Goal: Task Accomplishment & Management: Complete application form

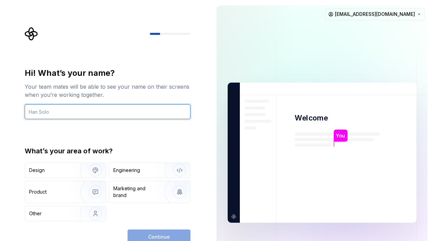
click at [105, 110] on input "text" at bounding box center [108, 111] width 166 height 15
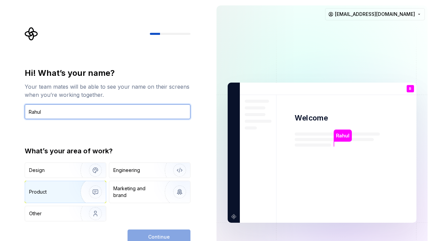
type input "Rahul"
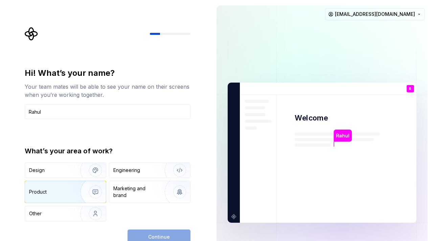
click at [73, 193] on img "button" at bounding box center [90, 191] width 43 height 45
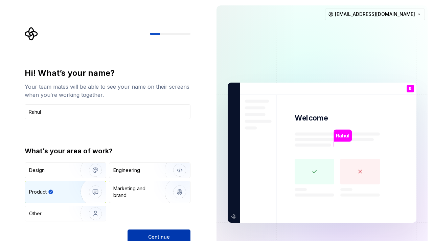
click at [146, 230] on button "Continue" at bounding box center [159, 237] width 63 height 15
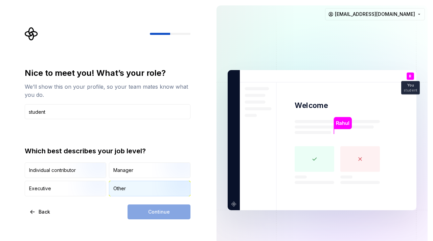
type input "student"
click at [124, 188] on div "Other" at bounding box center [119, 188] width 13 height 7
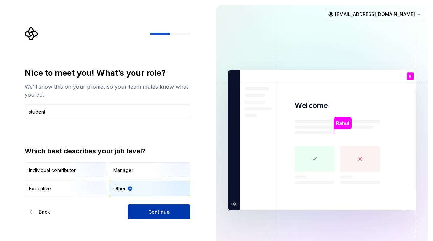
click at [149, 212] on button "Continue" at bounding box center [159, 211] width 63 height 15
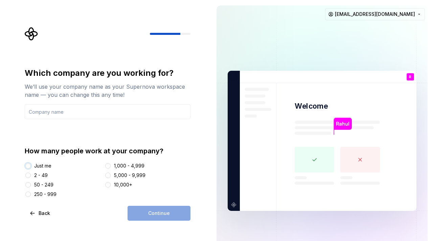
click at [30, 165] on button "Just me" at bounding box center [27, 165] width 5 height 5
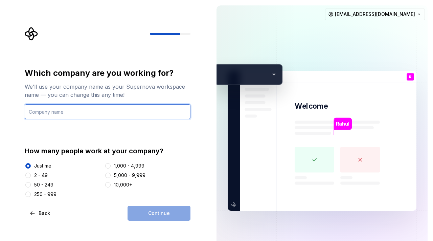
click at [78, 111] on input "text" at bounding box center [108, 111] width 166 height 15
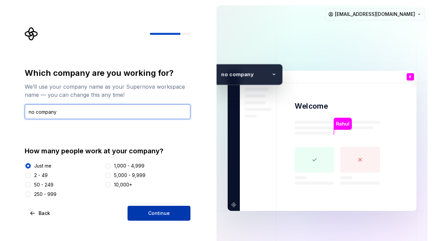
type input "no company"
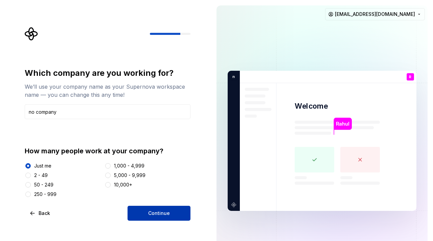
click at [163, 212] on span "Continue" at bounding box center [159, 213] width 22 height 7
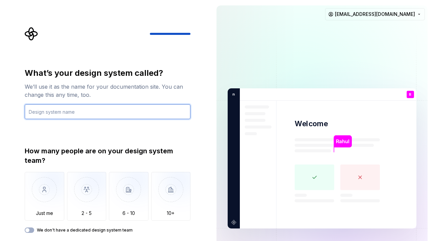
click at [71, 112] on input "text" at bounding box center [108, 111] width 166 height 15
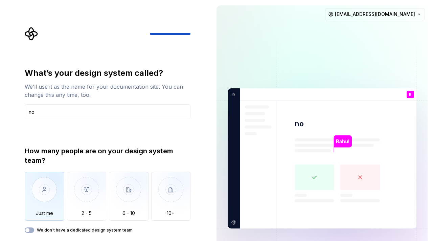
click at [52, 189] on img "button" at bounding box center [45, 194] width 40 height 45
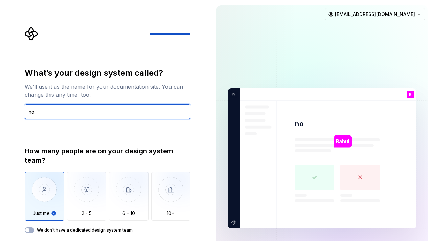
click at [74, 111] on input "no" at bounding box center [108, 111] width 166 height 15
type input "n"
type input "demo"
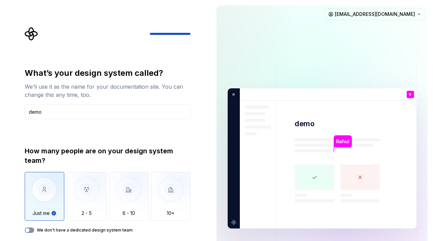
click at [30, 230] on button "We don't have a dedicated design system team" at bounding box center [29, 229] width 9 height 5
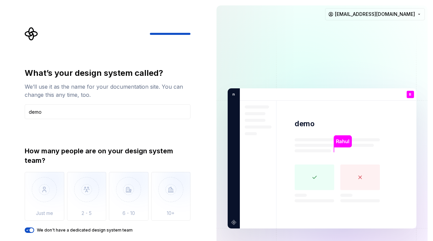
click at [205, 112] on div "What’s your design system called? We’ll use it as the name for your documentati…" at bounding box center [105, 158] width 211 height 317
click at [199, 128] on div "What’s your design system called? We’ll use it as the name for your documentati…" at bounding box center [105, 158] width 211 height 317
click at [313, 115] on img at bounding box center [322, 159] width 274 height 320
click at [33, 230] on span "button" at bounding box center [31, 230] width 4 height 4
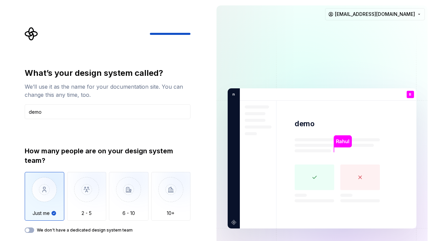
click at [46, 193] on img "button" at bounding box center [45, 194] width 40 height 45
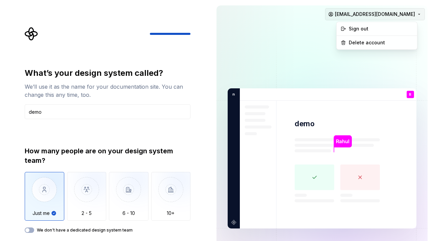
click at [377, 13] on html "What’s your design system called? We’ll use it as the name for your documentati…" at bounding box center [216, 120] width 433 height 241
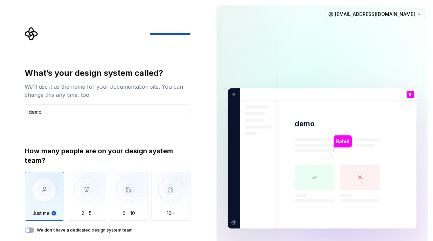
click at [293, 47] on html "What’s your design system called? We’ll use it as the name for your documentati…" at bounding box center [216, 120] width 433 height 241
click at [293, 47] on img at bounding box center [322, 159] width 274 height 320
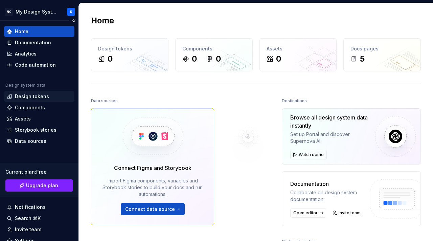
click at [48, 96] on div "Design tokens" at bounding box center [39, 96] width 65 height 7
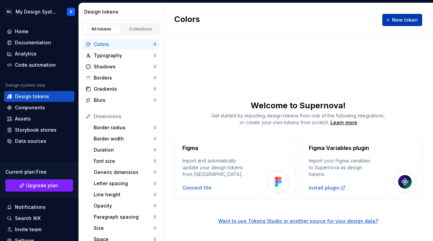
click at [391, 20] on button "New token" at bounding box center [403, 20] width 40 height 12
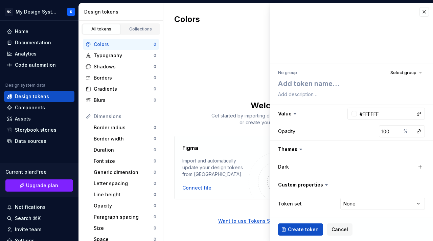
type textarea "*"
click at [421, 11] on button "button" at bounding box center [424, 11] width 9 height 9
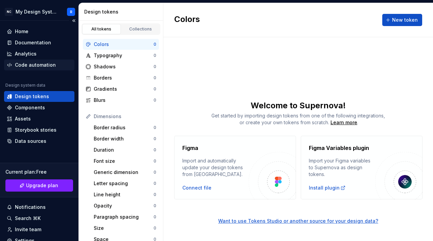
click at [43, 63] on div "Code automation" at bounding box center [35, 65] width 41 height 7
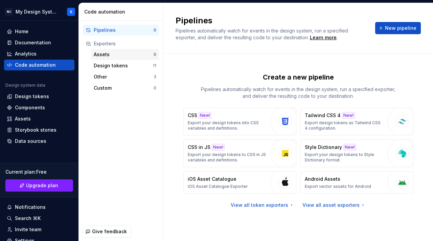
click at [111, 52] on div "Assets" at bounding box center [124, 54] width 60 height 7
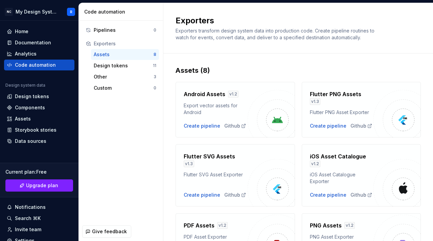
click at [111, 52] on div "Assets" at bounding box center [124, 54] width 60 height 7
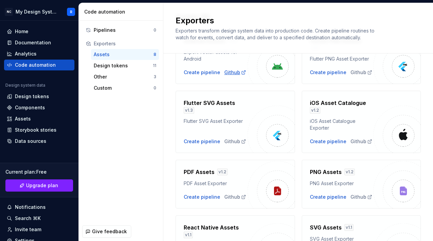
scroll to position [54, 0]
click at [121, 65] on div "Design tokens" at bounding box center [123, 65] width 59 height 7
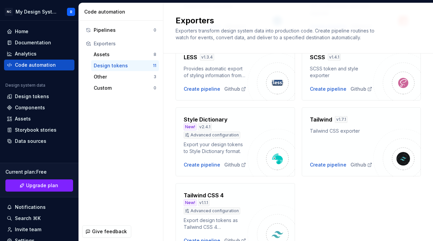
scroll to position [274, 0]
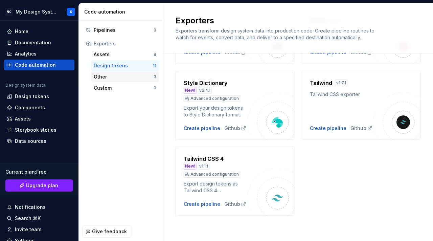
click at [123, 78] on div "Other" at bounding box center [124, 76] width 60 height 7
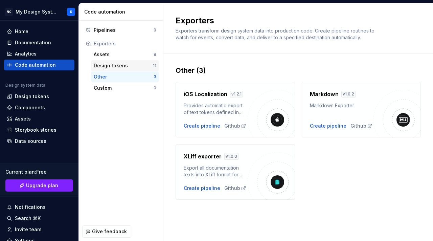
click at [128, 65] on div "Design tokens" at bounding box center [123, 65] width 59 height 7
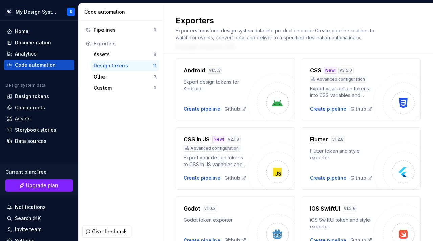
scroll to position [24, 0]
click at [113, 31] on div "Pipelines" at bounding box center [124, 30] width 60 height 7
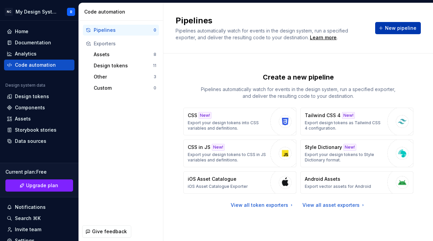
click at [384, 29] on button "New pipeline" at bounding box center [398, 28] width 46 height 12
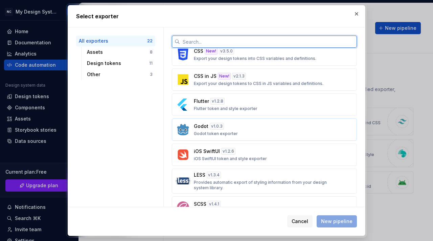
scroll to position [254, 0]
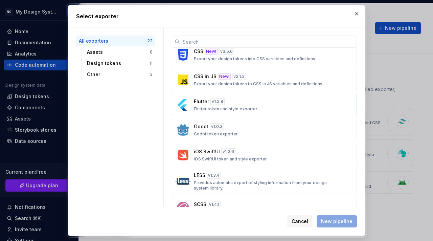
click at [236, 99] on div "Flutter v 1.2.8 Flutter token and style exporter" at bounding box center [262, 105] width 137 height 14
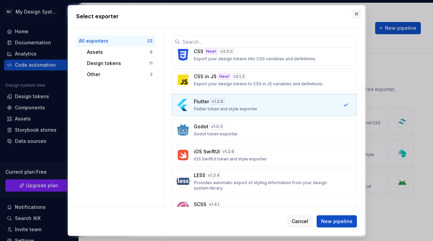
click at [359, 13] on button "button" at bounding box center [356, 13] width 9 height 9
